Goal: Information Seeking & Learning: Learn about a topic

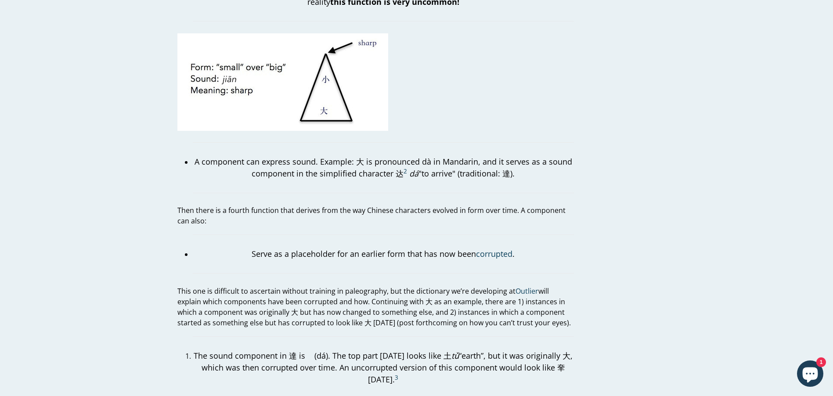
scroll to position [1033, 0]
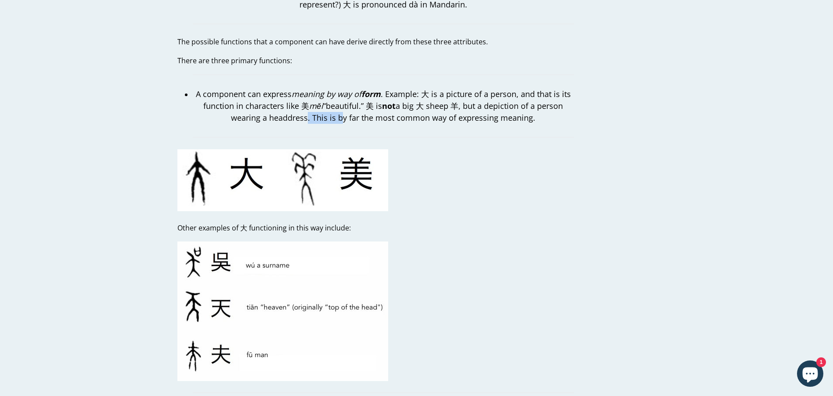
drag, startPoint x: 307, startPoint y: 108, endPoint x: 338, endPoint y: 108, distance: 31.6
click at [338, 108] on p "A component can express meaning by way of form . Example: 大 is a picture of a p…" at bounding box center [383, 106] width 381 height 36
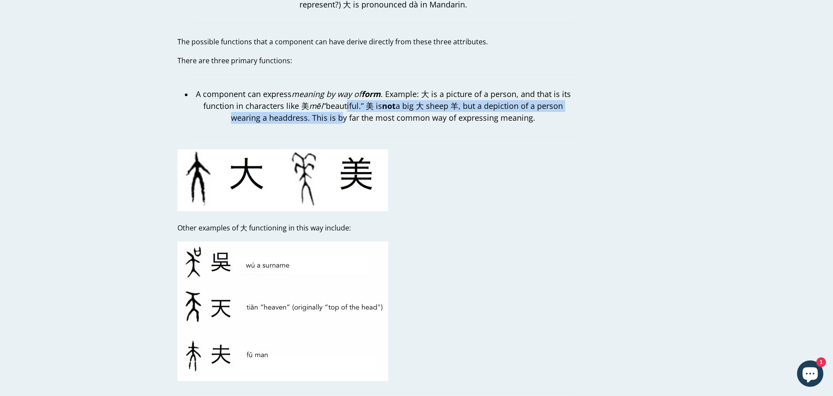
drag, startPoint x: 339, startPoint y: 108, endPoint x: 346, endPoint y: 88, distance: 21.0
click at [345, 89] on p "A component can express meaning by way of form . Example: 大 is a picture of a p…" at bounding box center [383, 106] width 381 height 36
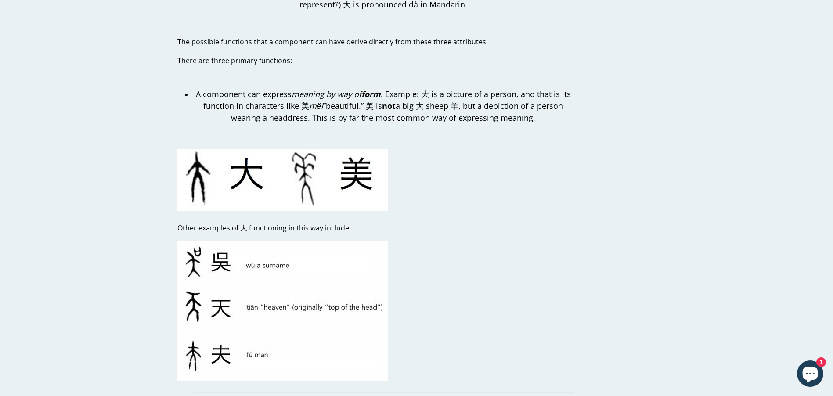
drag, startPoint x: 346, startPoint y: 88, endPoint x: 503, endPoint y: 116, distance: 159.3
click at [503, 116] on blockquote "A component can express meaning by way of form . Example: 大 is a picture of a p…" at bounding box center [383, 106] width 381 height 63
drag, startPoint x: 503, startPoint y: 116, endPoint x: 337, endPoint y: 93, distance: 167.1
click at [337, 93] on blockquote "A component can express meaning by way of form . Example: 大 is a picture of a p…" at bounding box center [383, 106] width 381 height 63
click at [336, 92] on p "A component can express meaning by way of form . Example: 大 is a picture of a p…" at bounding box center [383, 106] width 381 height 36
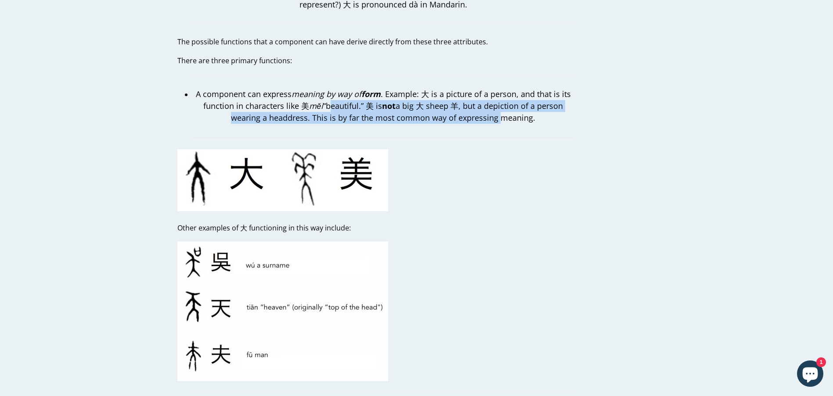
drag, startPoint x: 336, startPoint y: 93, endPoint x: 482, endPoint y: 106, distance: 146.3
click at [479, 106] on p "A component can express meaning by way of form . Example: 大 is a picture of a p…" at bounding box center [383, 106] width 381 height 36
drag, startPoint x: 482, startPoint y: 106, endPoint x: 423, endPoint y: 99, distance: 59.2
click at [423, 99] on p "A component can express meaning by way of form . Example: 大 is a picture of a p…" at bounding box center [383, 106] width 381 height 36
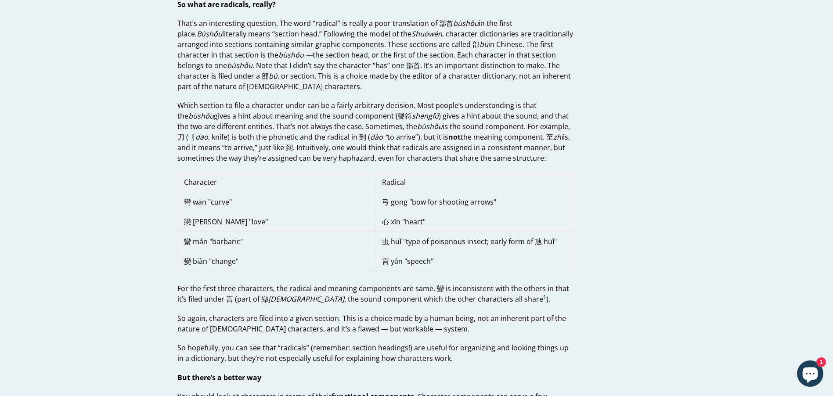
scroll to position [0, 0]
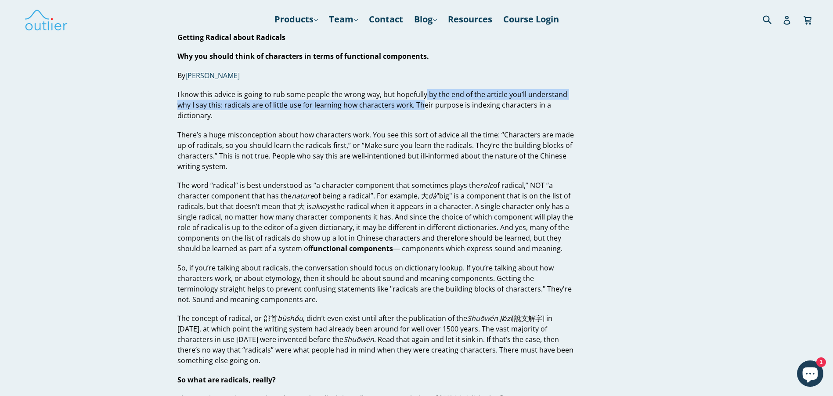
drag, startPoint x: 421, startPoint y: 105, endPoint x: 423, endPoint y: 96, distance: 9.5
click at [423, 96] on p "I know this advice is going to rub some people the wrong way, but hopefully by …" at bounding box center [375, 105] width 396 height 32
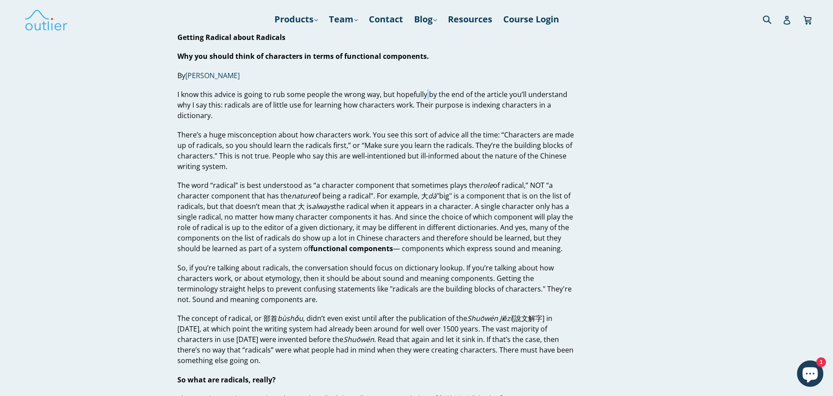
click at [423, 96] on p "I know this advice is going to rub some people the wrong way, but hopefully by …" at bounding box center [375, 105] width 396 height 32
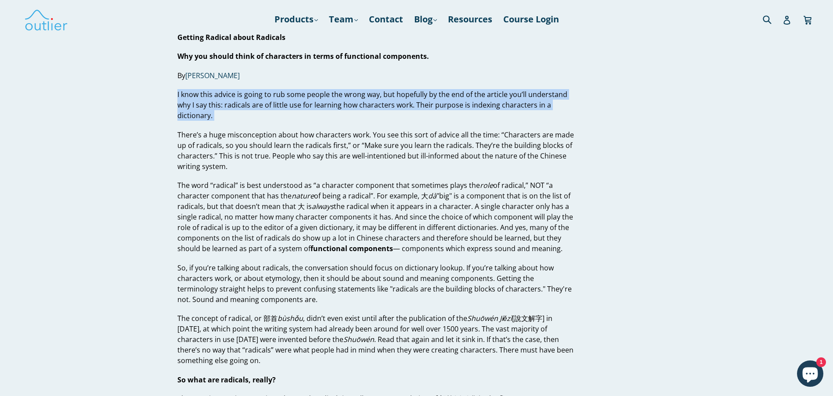
drag, startPoint x: 423, startPoint y: 96, endPoint x: 425, endPoint y: 106, distance: 10.3
click at [425, 106] on p "I know this advice is going to rub some people the wrong way, but hopefully by …" at bounding box center [375, 105] width 396 height 32
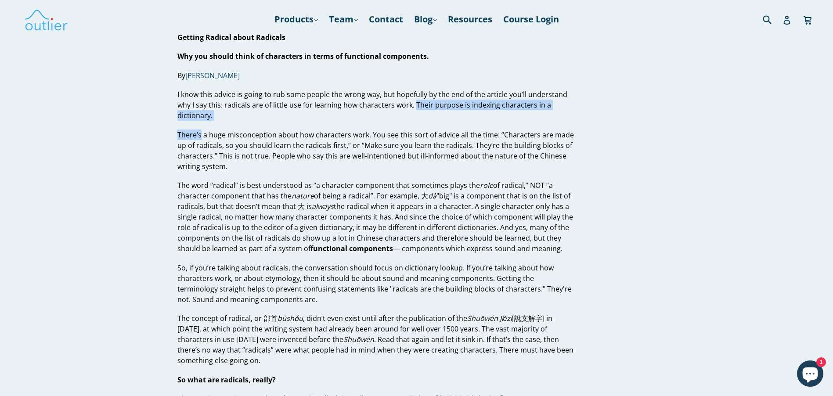
drag, startPoint x: 425, startPoint y: 107, endPoint x: 431, endPoint y: 123, distance: 17.5
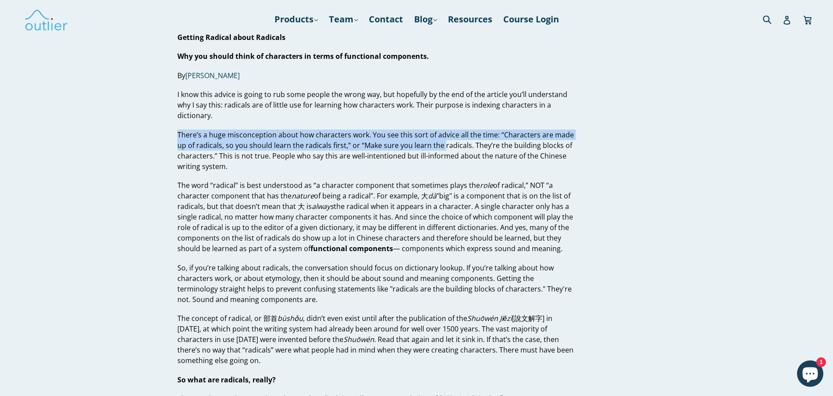
drag, startPoint x: 431, startPoint y: 127, endPoint x: 442, endPoint y: 153, distance: 28.3
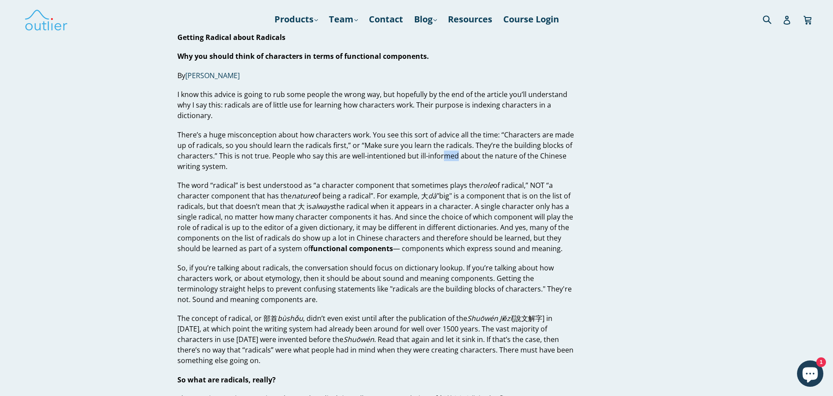
click at [444, 155] on p "There’s a huge misconception about how characters work. You see this sort of ad…" at bounding box center [375, 150] width 396 height 42
drag, startPoint x: 444, startPoint y: 155, endPoint x: 442, endPoint y: 169, distance: 14.2
click at [442, 169] on p "There’s a huge misconception about how characters work. You see this sort of ad…" at bounding box center [375, 150] width 396 height 42
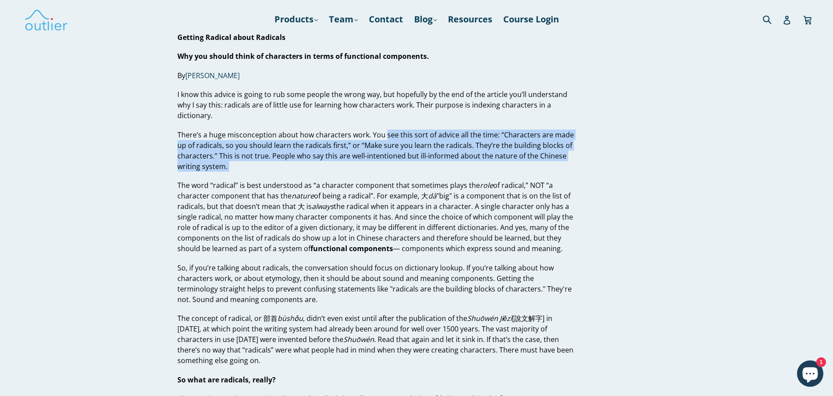
drag, startPoint x: 442, startPoint y: 169, endPoint x: 387, endPoint y: 132, distance: 67.3
click at [387, 132] on p "There’s a huge misconception about how characters work. You see this sort of ad…" at bounding box center [375, 150] width 396 height 42
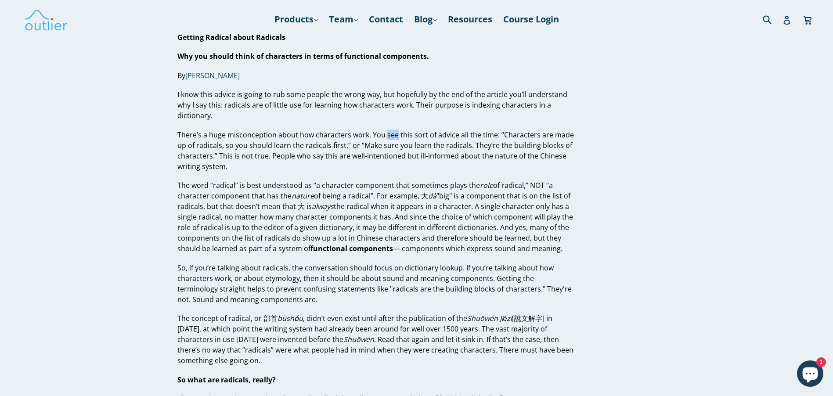
click at [387, 132] on p "There’s a huge misconception about how characters work. You see this sort of ad…" at bounding box center [375, 150] width 396 height 42
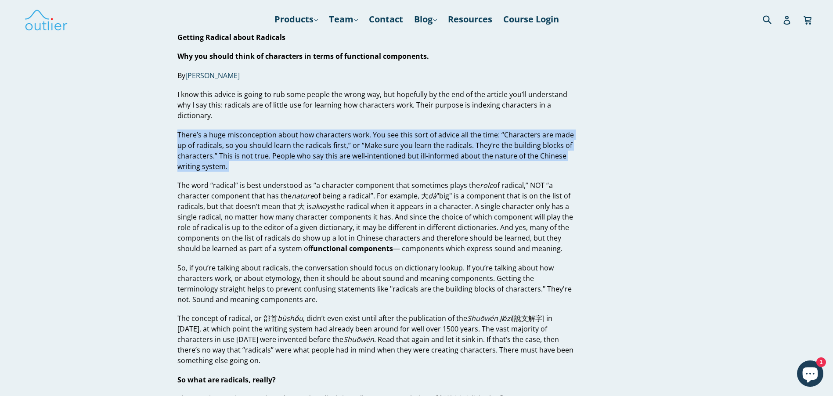
drag, startPoint x: 387, startPoint y: 132, endPoint x: 407, endPoint y: 157, distance: 32.8
click at [406, 157] on p "There’s a huge misconception about how characters work. You see this sort of ad…" at bounding box center [375, 150] width 396 height 42
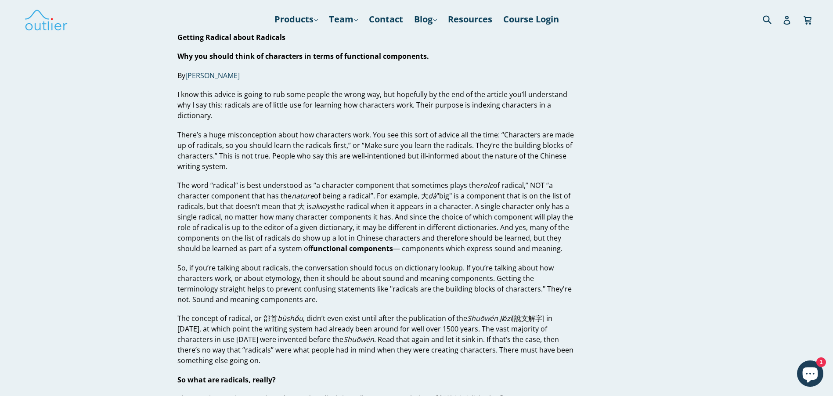
click at [304, 180] on p "The word “radical” is best understood as “a character component that sometimes …" at bounding box center [375, 217] width 396 height 74
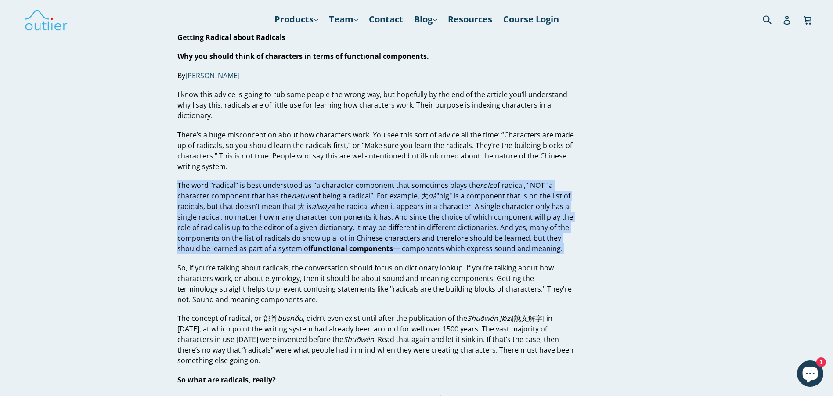
drag, startPoint x: 304, startPoint y: 180, endPoint x: 319, endPoint y: 163, distance: 22.1
click at [304, 180] on p "The word “radical” is best understood as “a character component that sometimes …" at bounding box center [375, 217] width 396 height 74
